Goal: Task Accomplishment & Management: Use online tool/utility

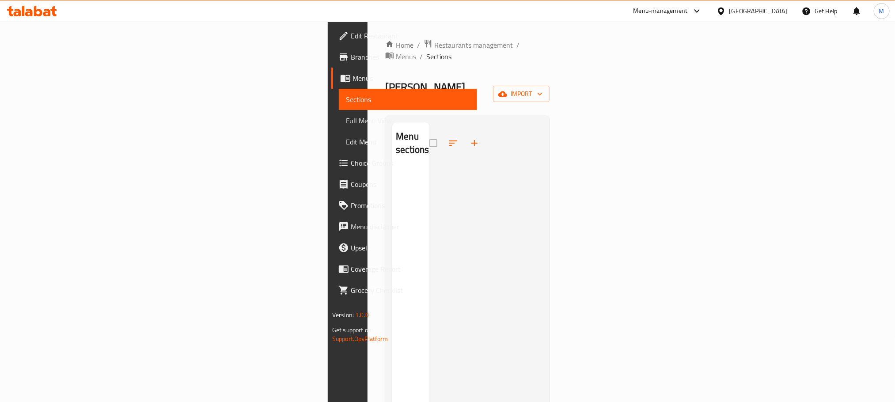
click at [549, 40] on ol "Home / Restaurants management / Menus / Sections" at bounding box center [467, 50] width 164 height 23
click at [544, 90] on icon "button" at bounding box center [539, 94] width 9 height 9
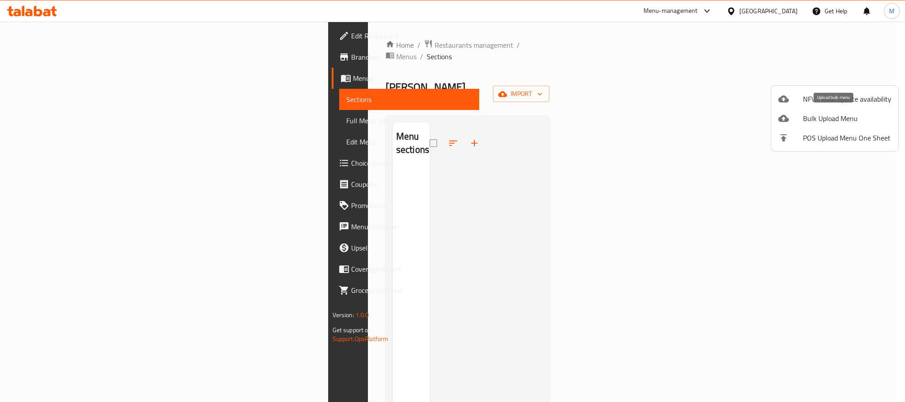
click at [833, 119] on span "Bulk Upload Menu" at bounding box center [847, 118] width 88 height 11
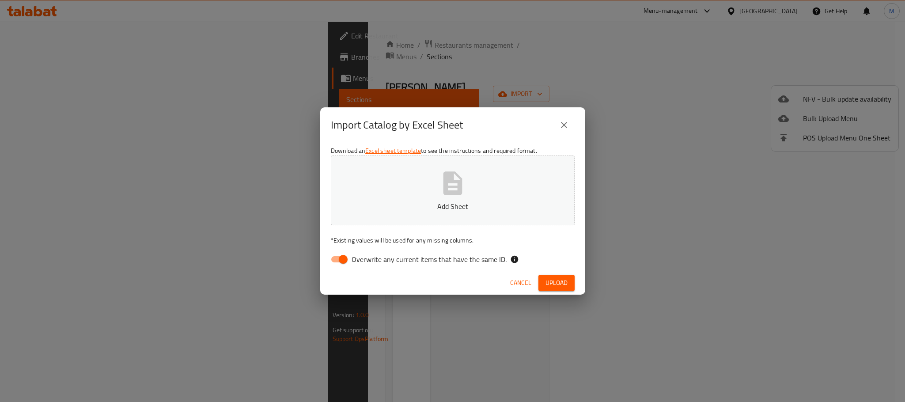
drag, startPoint x: 340, startPoint y: 259, endPoint x: 359, endPoint y: 256, distance: 20.0
click at [342, 259] on input "Overwrite any current items that have the same ID." at bounding box center [343, 259] width 50 height 17
checkbox input "false"
click at [438, 201] on p "Add Sheet" at bounding box center [452, 206] width 216 height 11
click at [559, 278] on span "Upload" at bounding box center [556, 282] width 22 height 11
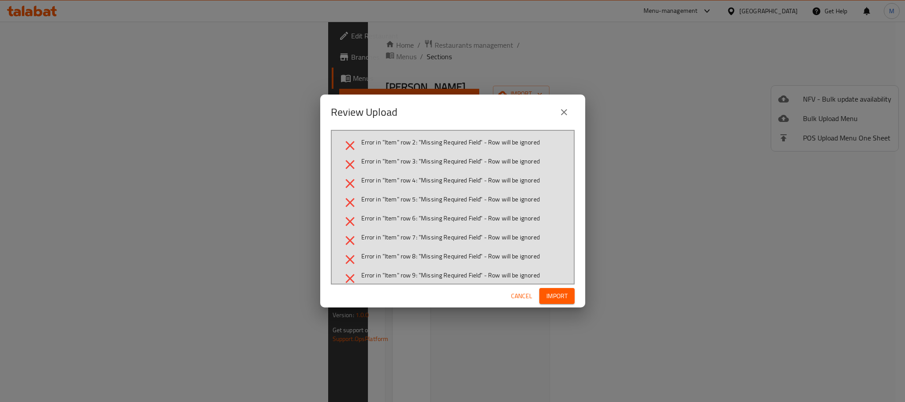
click at [561, 112] on icon "close" at bounding box center [564, 112] width 11 height 11
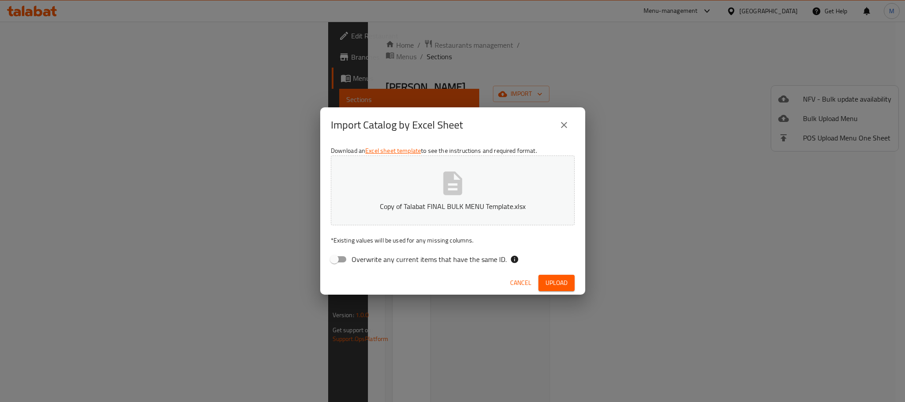
click at [568, 124] on icon "close" at bounding box center [564, 125] width 11 height 11
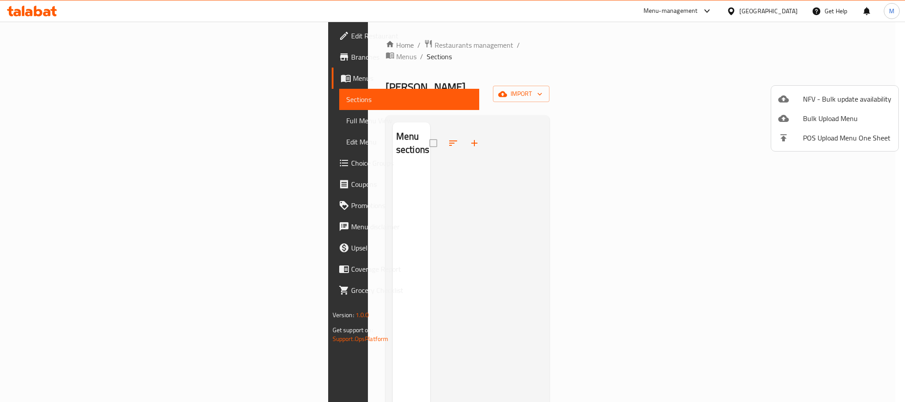
click at [602, 165] on div at bounding box center [452, 201] width 905 height 402
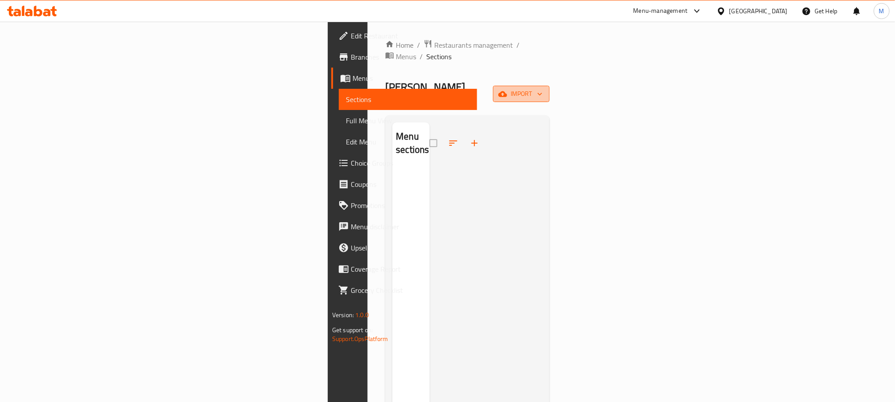
click at [542, 88] on span "import" at bounding box center [521, 93] width 42 height 11
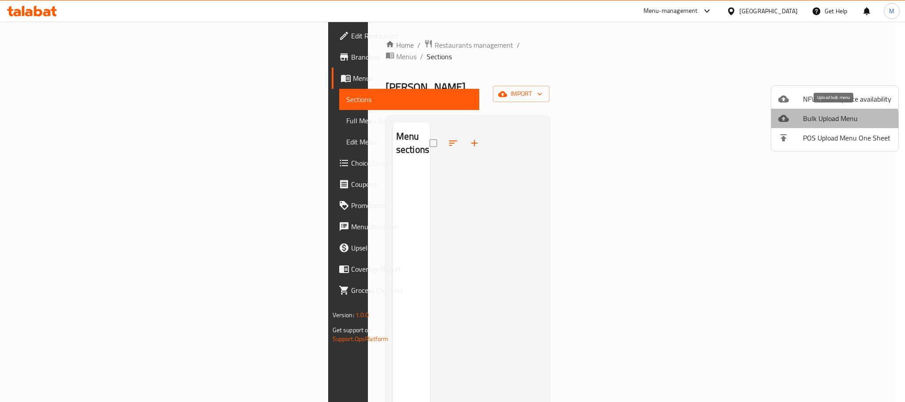
click at [801, 126] on li "Bulk Upload Menu" at bounding box center [834, 118] width 127 height 19
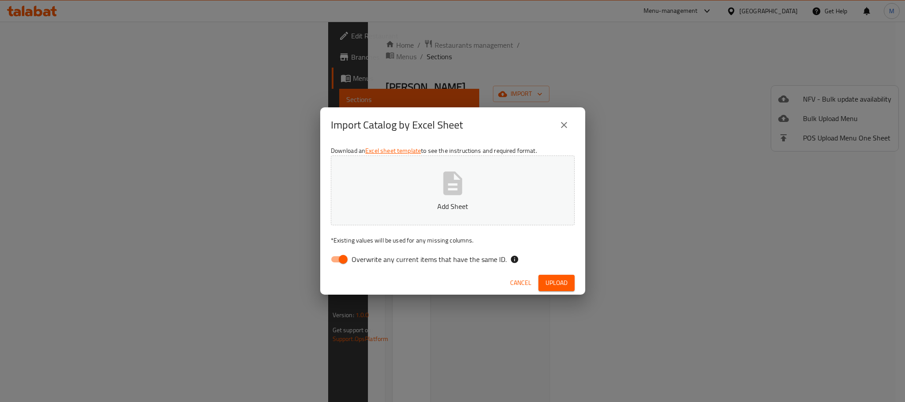
click at [431, 205] on p "Add Sheet" at bounding box center [452, 206] width 216 height 11
click at [342, 258] on input "Overwrite any current items that have the same ID." at bounding box center [343, 259] width 50 height 17
checkbox input "false"
click at [548, 278] on span "Upload" at bounding box center [556, 282] width 22 height 11
